Goal: Transaction & Acquisition: Subscribe to service/newsletter

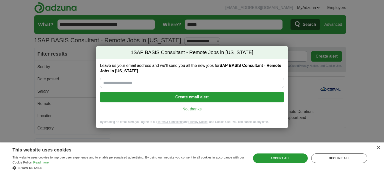
click at [109, 81] on input "Leave us your email address and we'll send you all the new jobs for SAP BASIS C…" at bounding box center [192, 83] width 184 height 10
type input "**********"
click at [191, 97] on button "Create email alert" at bounding box center [192, 97] width 184 height 11
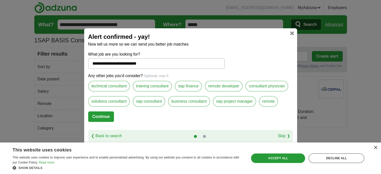
click at [186, 87] on label "sap finance" at bounding box center [188, 86] width 27 height 11
click at [191, 102] on label "business consultant" at bounding box center [189, 101] width 42 height 11
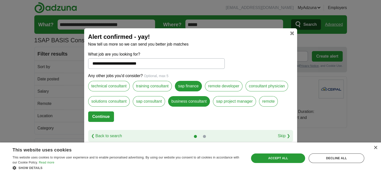
click at [158, 100] on label "sap consultant" at bounding box center [149, 101] width 32 height 11
click at [118, 100] on label "solutions consultant" at bounding box center [109, 101] width 42 height 11
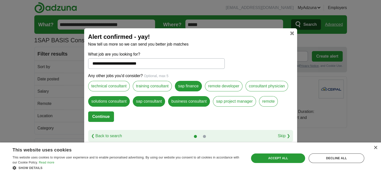
click at [267, 102] on label "remote" at bounding box center [268, 101] width 19 height 11
click at [109, 116] on button "Continue" at bounding box center [101, 116] width 26 height 11
select select "*"
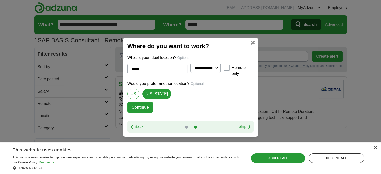
click at [156, 70] on input "*****" at bounding box center [157, 69] width 60 height 11
type input "*"
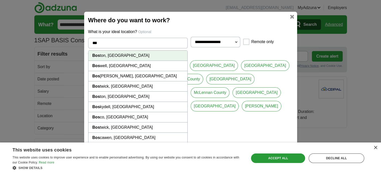
click at [159, 61] on li "Bos ton, [GEOGRAPHIC_DATA]" at bounding box center [137, 56] width 99 height 10
type input "**********"
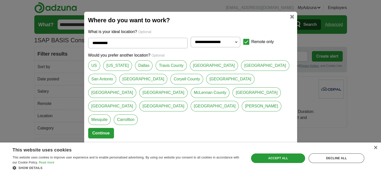
click at [102, 128] on button "Continue" at bounding box center [101, 133] width 26 height 11
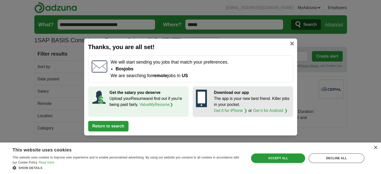
click at [293, 42] on link at bounding box center [292, 44] width 4 height 4
